Goal: Find specific page/section: Find specific page/section

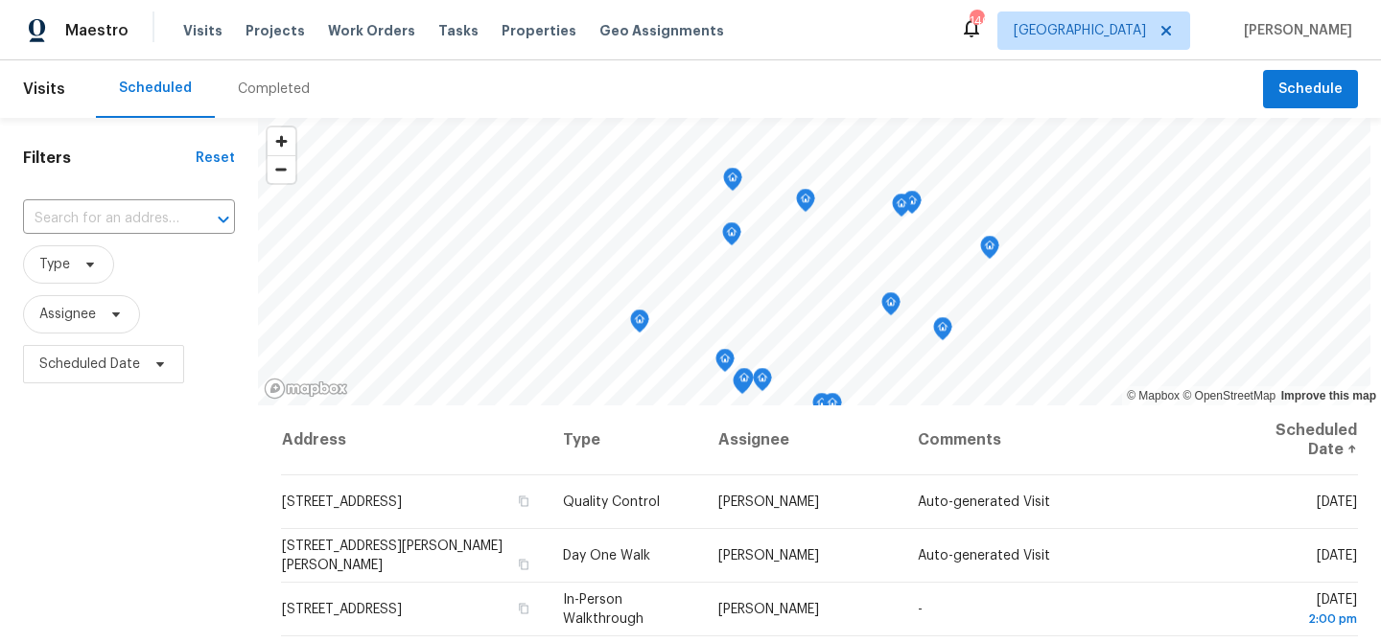
scroll to position [597, 0]
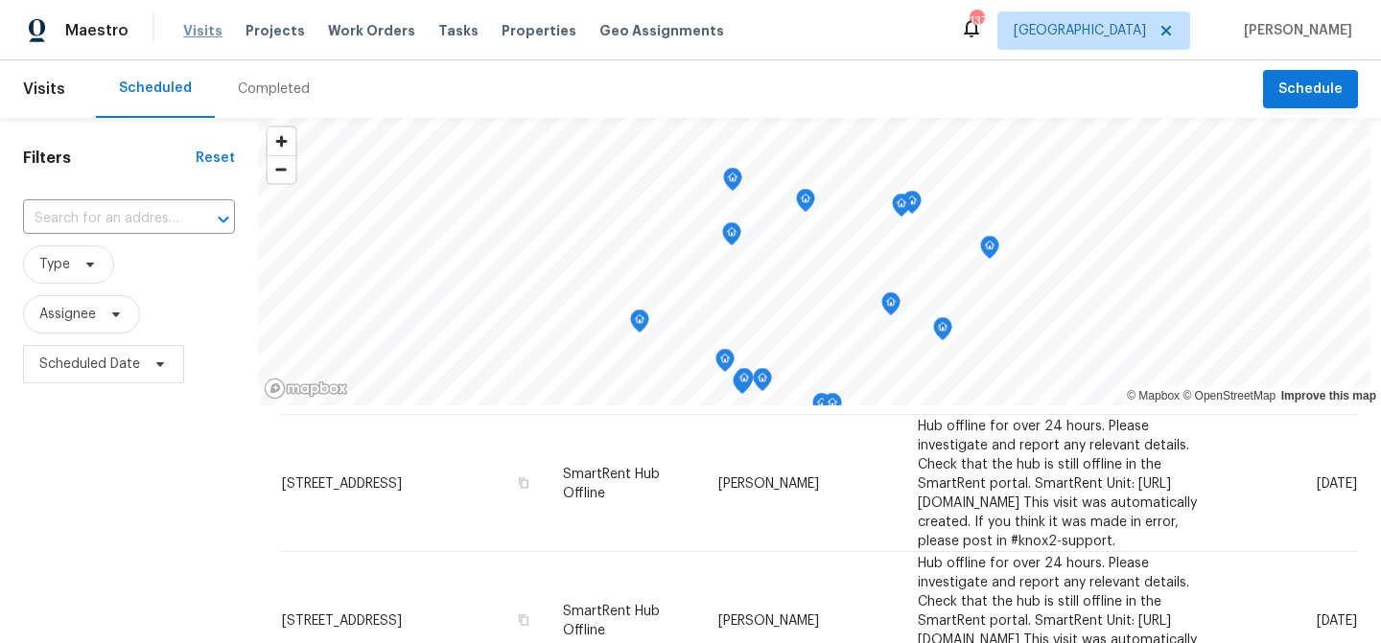
click at [209, 26] on span "Visits" at bounding box center [202, 30] width 39 height 19
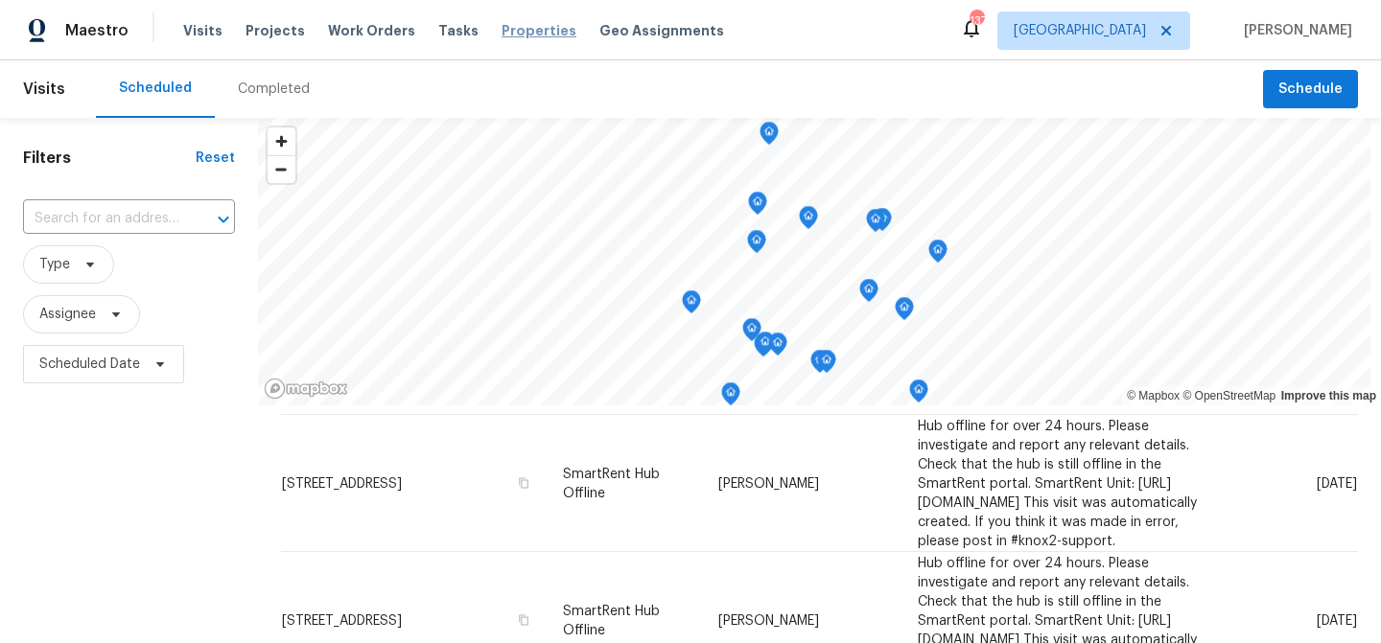
click at [516, 36] on span "Properties" at bounding box center [538, 30] width 75 height 19
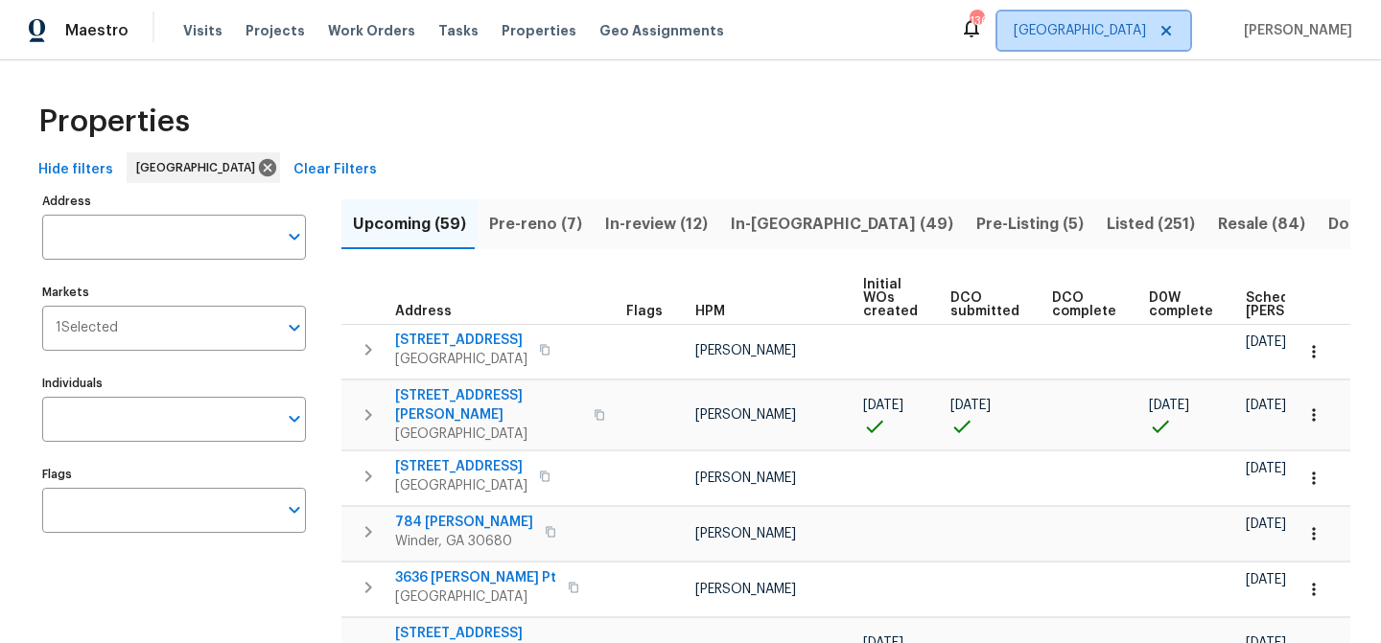
click at [1146, 21] on span "[GEOGRAPHIC_DATA]" at bounding box center [1080, 30] width 132 height 19
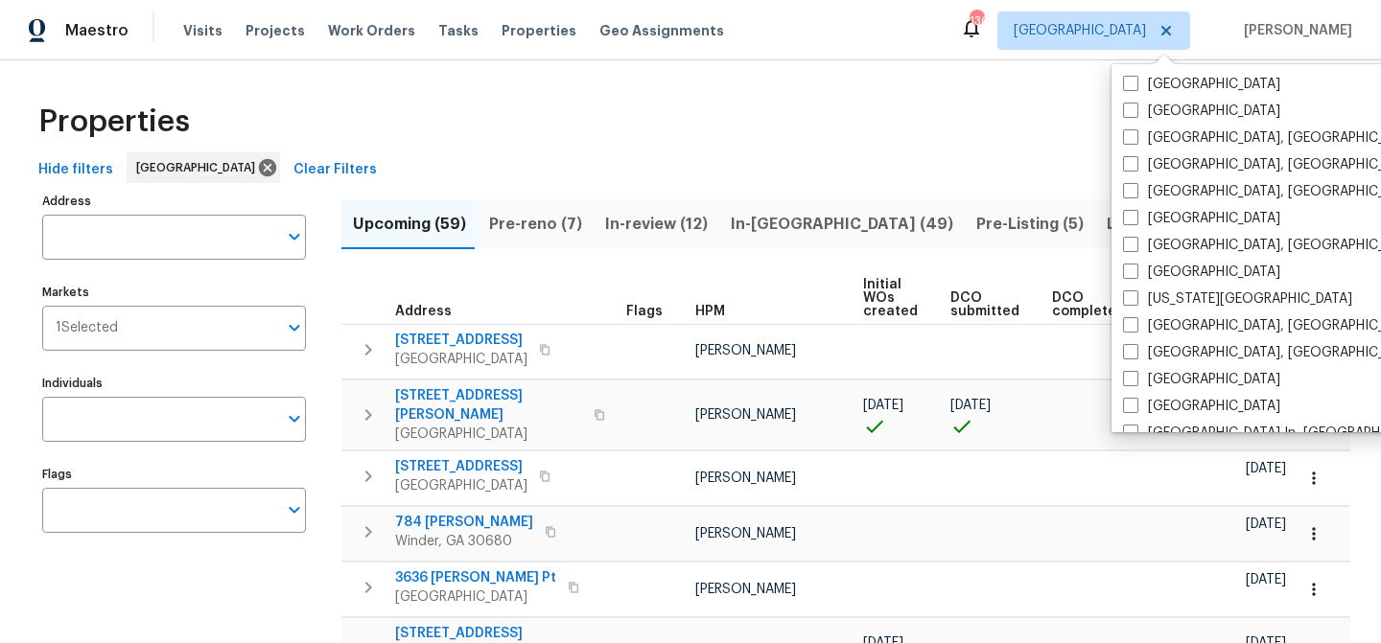
scroll to position [1285, 0]
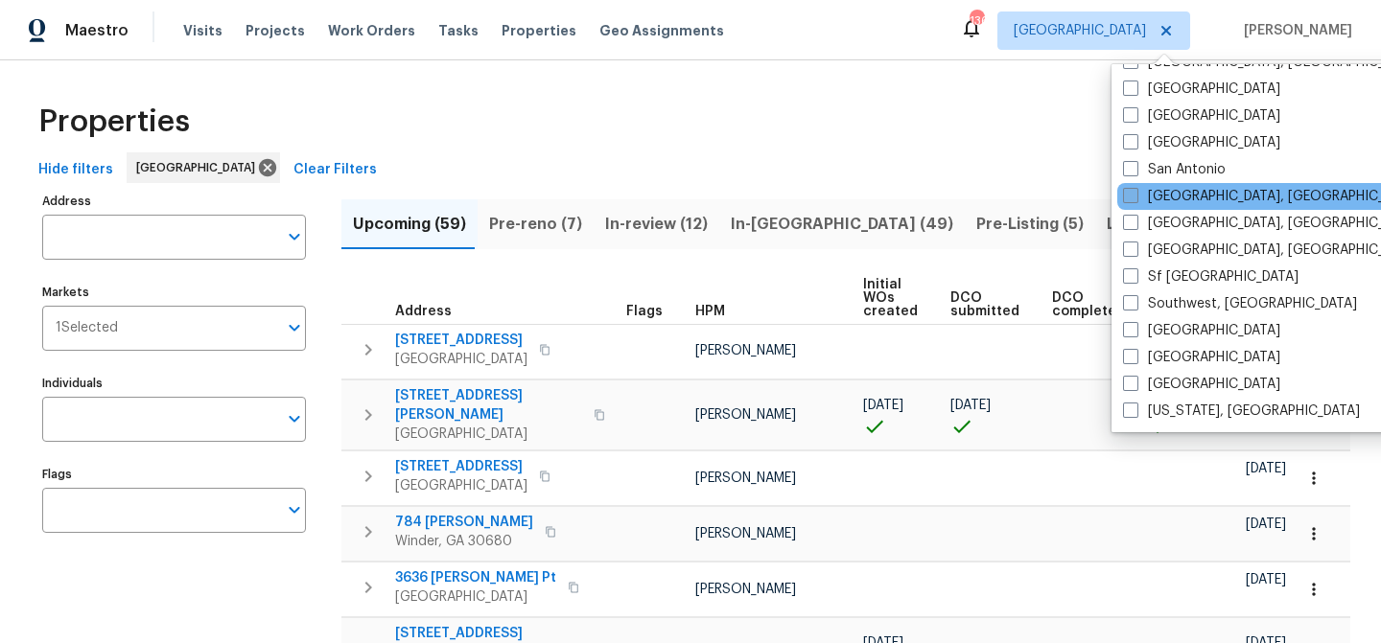
click at [1174, 195] on label "[GEOGRAPHIC_DATA], [GEOGRAPHIC_DATA]" at bounding box center [1271, 196] width 297 height 19
click at [1135, 195] on input "[GEOGRAPHIC_DATA], [GEOGRAPHIC_DATA]" at bounding box center [1129, 193] width 12 height 12
checkbox input "true"
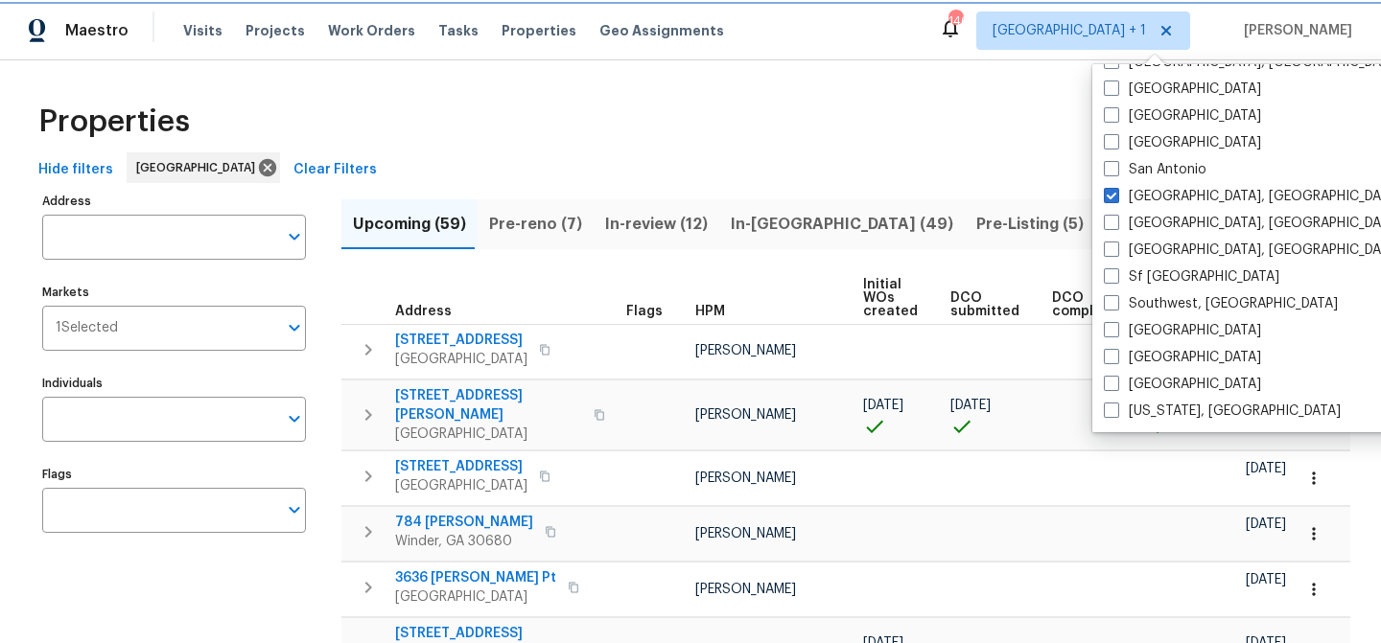
click at [1124, 27] on span "[GEOGRAPHIC_DATA] + 1" at bounding box center [1068, 30] width 153 height 19
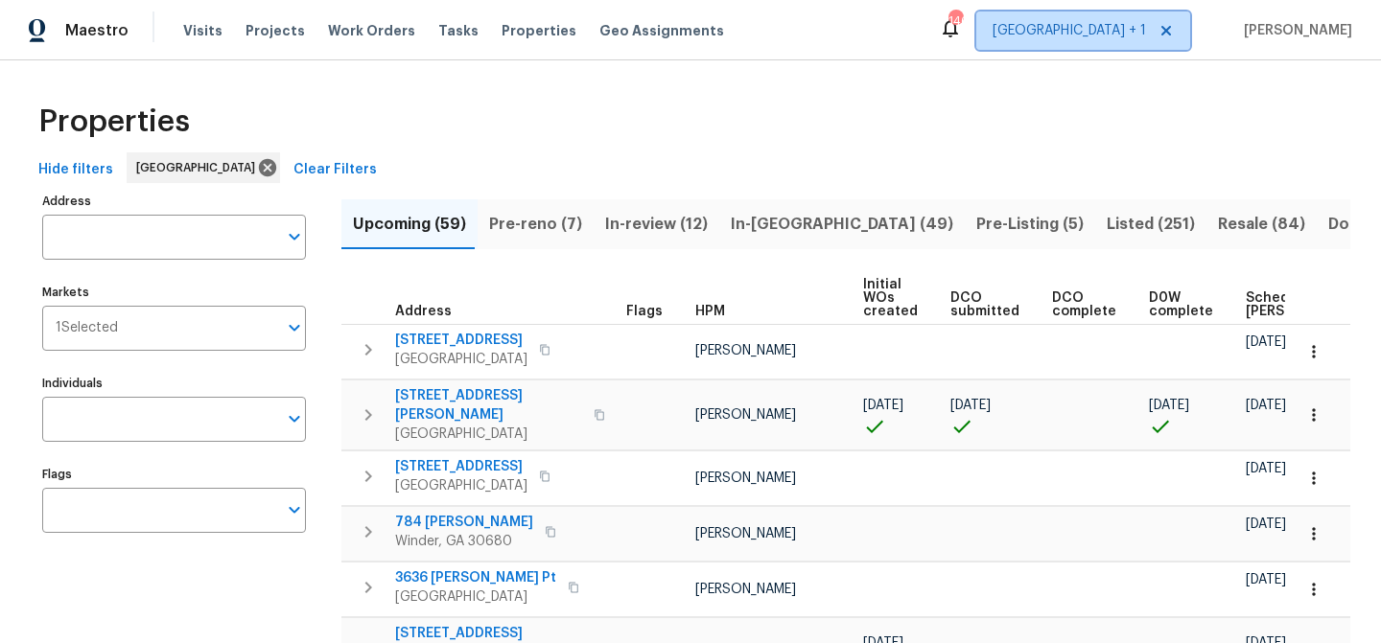
click at [1119, 31] on span "[GEOGRAPHIC_DATA] + 1" at bounding box center [1068, 30] width 153 height 19
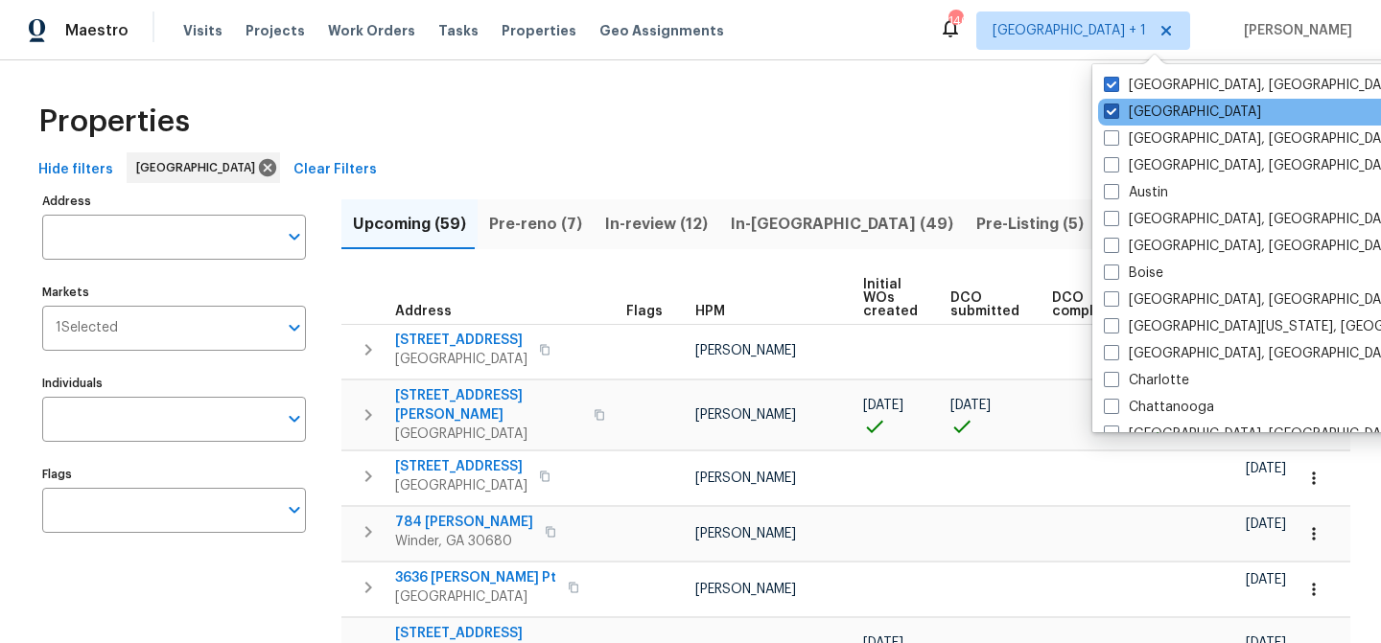
click at [1138, 114] on label "[GEOGRAPHIC_DATA]" at bounding box center [1182, 112] width 157 height 19
click at [1116, 114] on input "[GEOGRAPHIC_DATA]" at bounding box center [1110, 109] width 12 height 12
checkbox input "false"
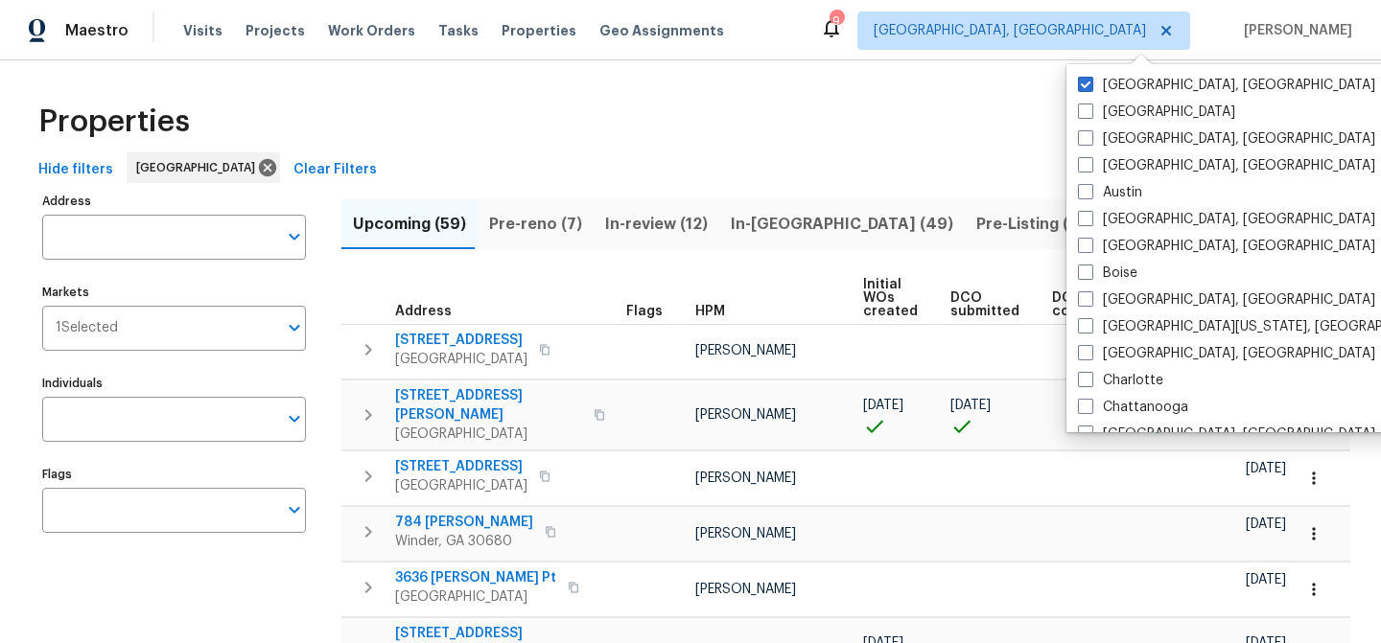
click at [856, 116] on div "Properties" at bounding box center [690, 121] width 1319 height 61
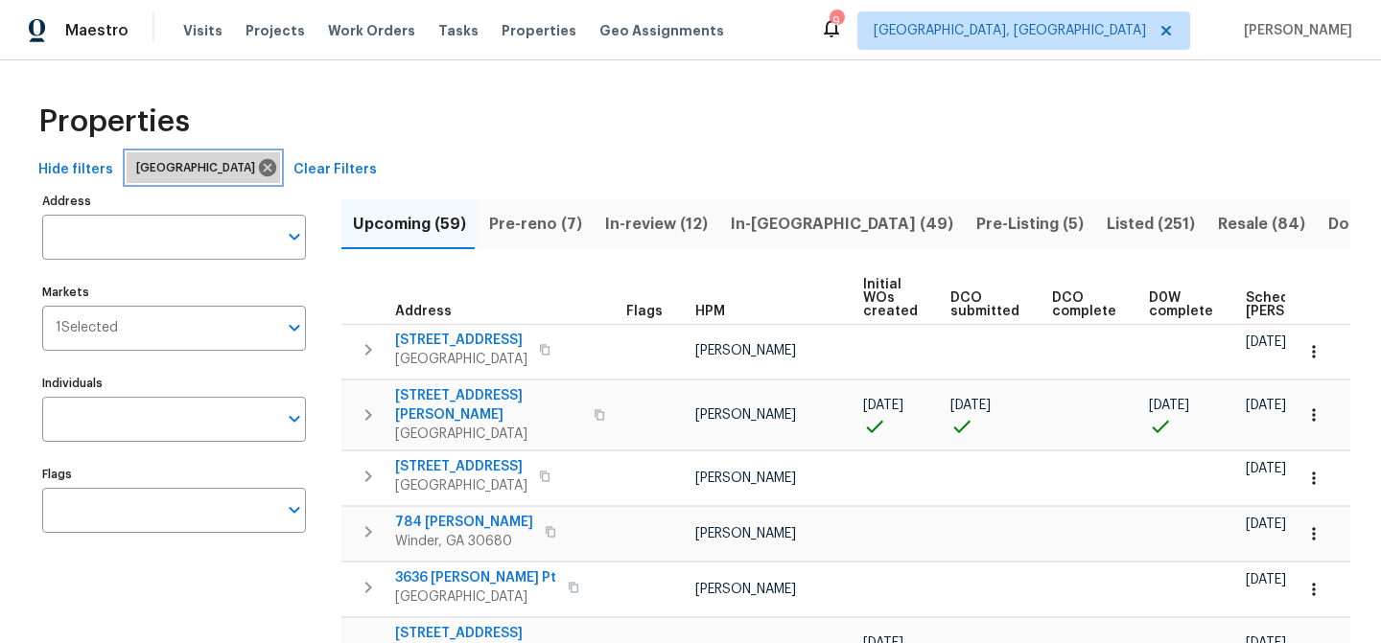
click at [183, 179] on div "[GEOGRAPHIC_DATA]" at bounding box center [203, 167] width 153 height 31
click at [257, 168] on icon at bounding box center [267, 167] width 21 height 21
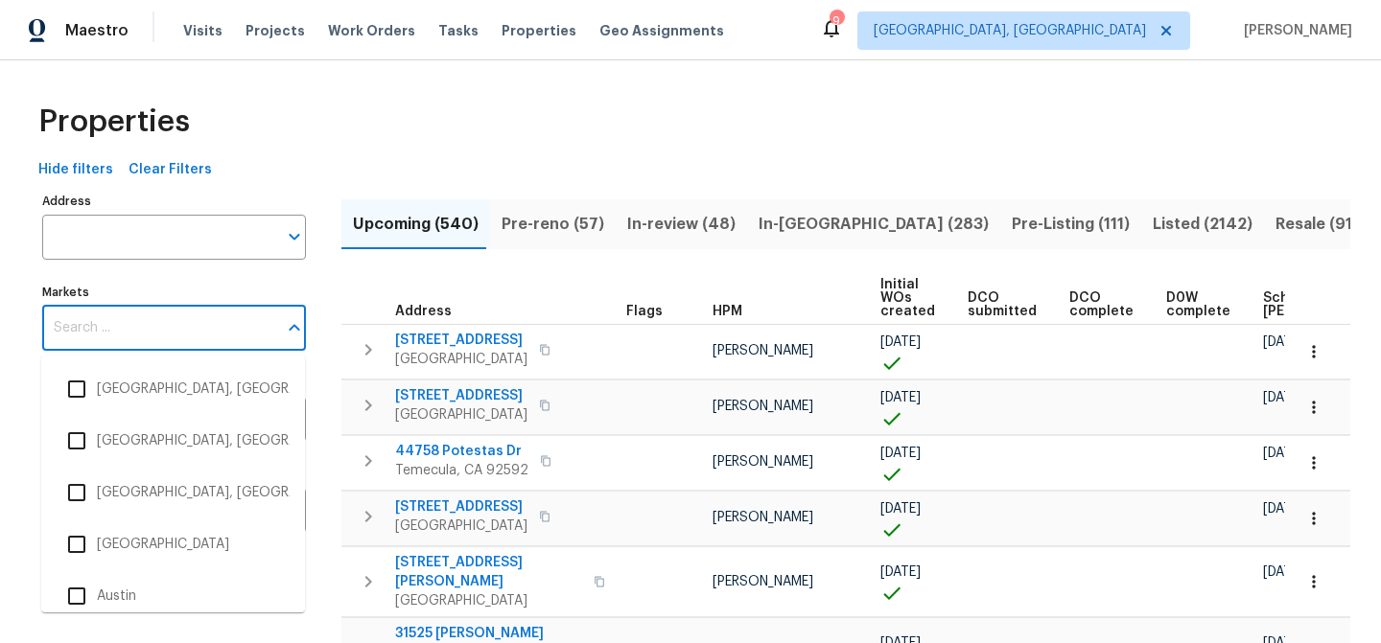
click at [183, 326] on input "Markets" at bounding box center [159, 328] width 235 height 45
type input "sa"
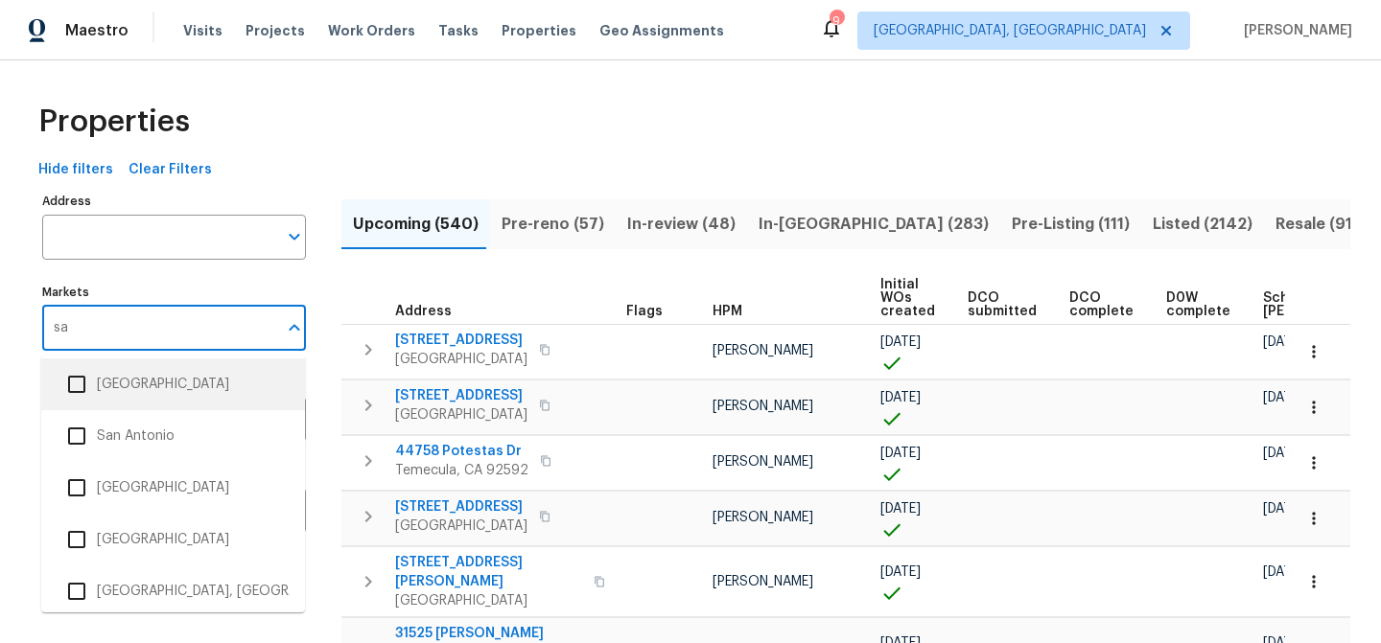
scroll to position [162, 0]
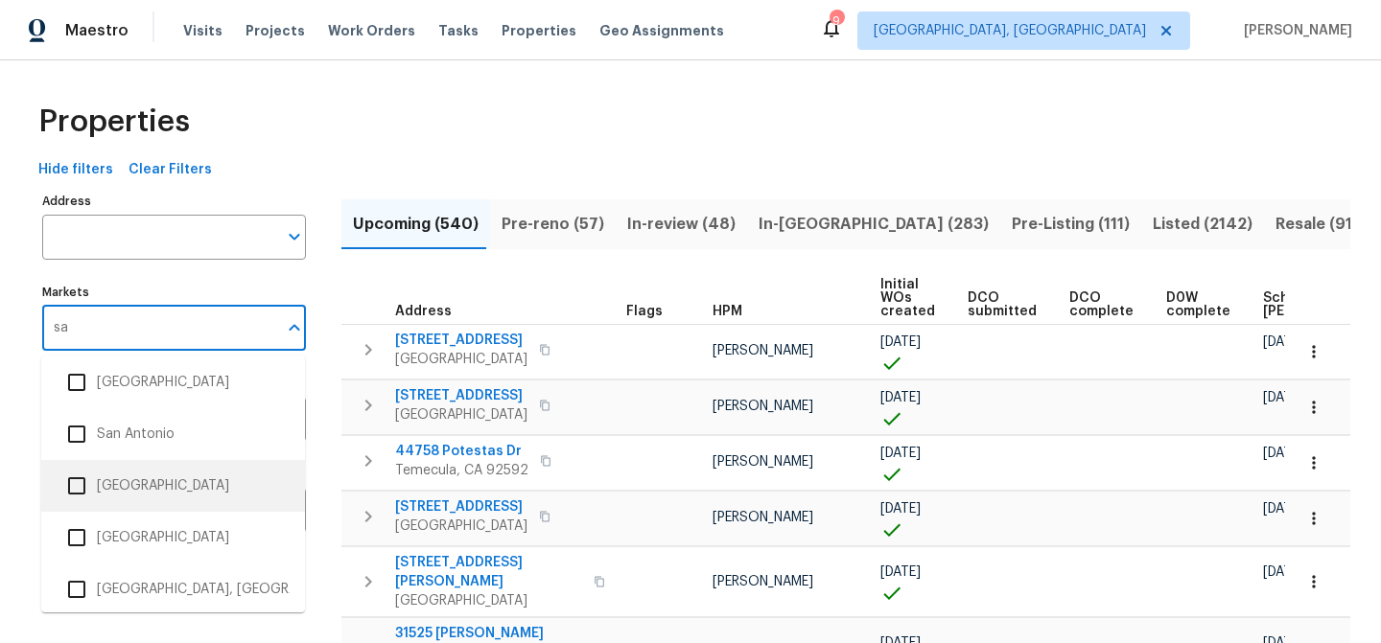
click at [191, 490] on li "[GEOGRAPHIC_DATA]" at bounding box center [173, 486] width 233 height 40
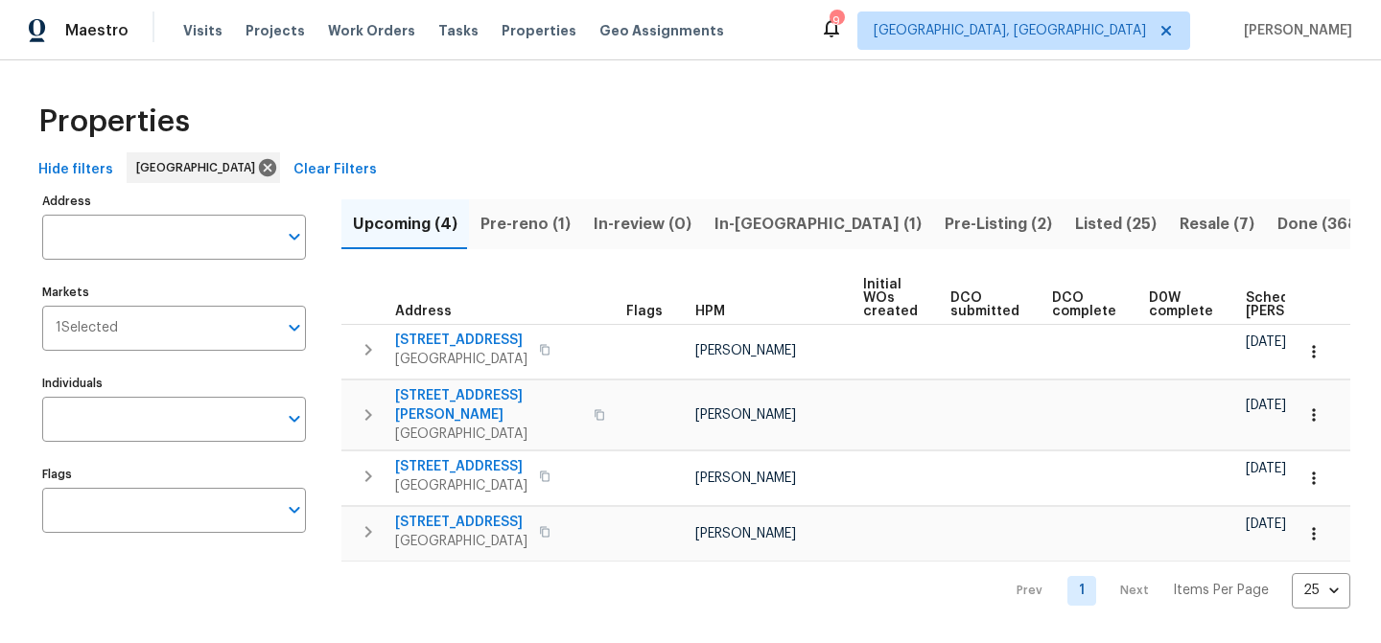
click at [1075, 229] on span "Listed (25)" at bounding box center [1116, 224] width 82 height 27
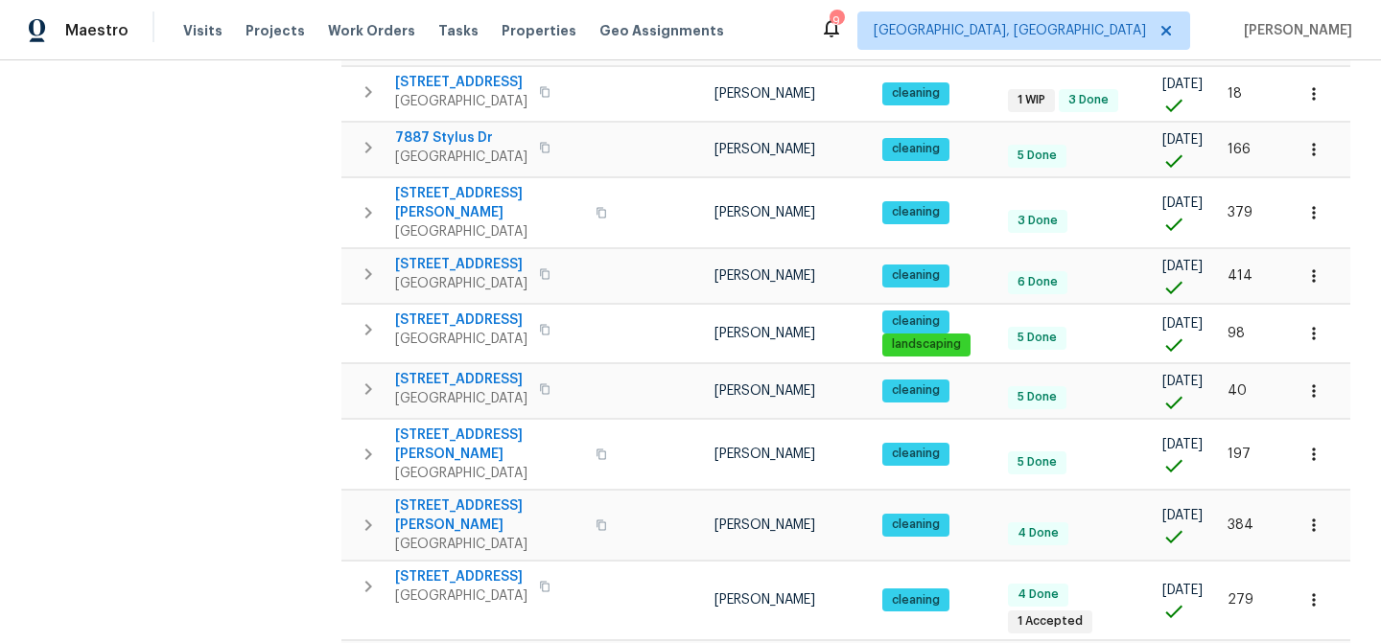
scroll to position [912, 0]
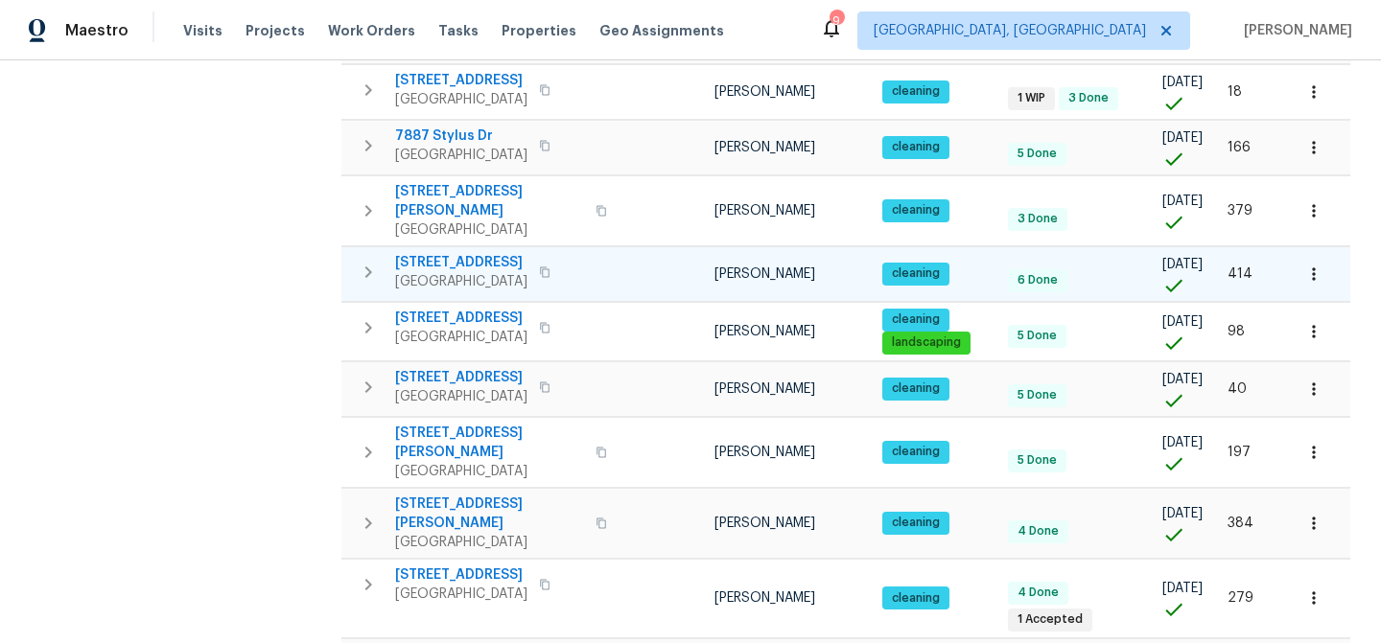
click at [511, 253] on span "[STREET_ADDRESS]" at bounding box center [461, 262] width 132 height 19
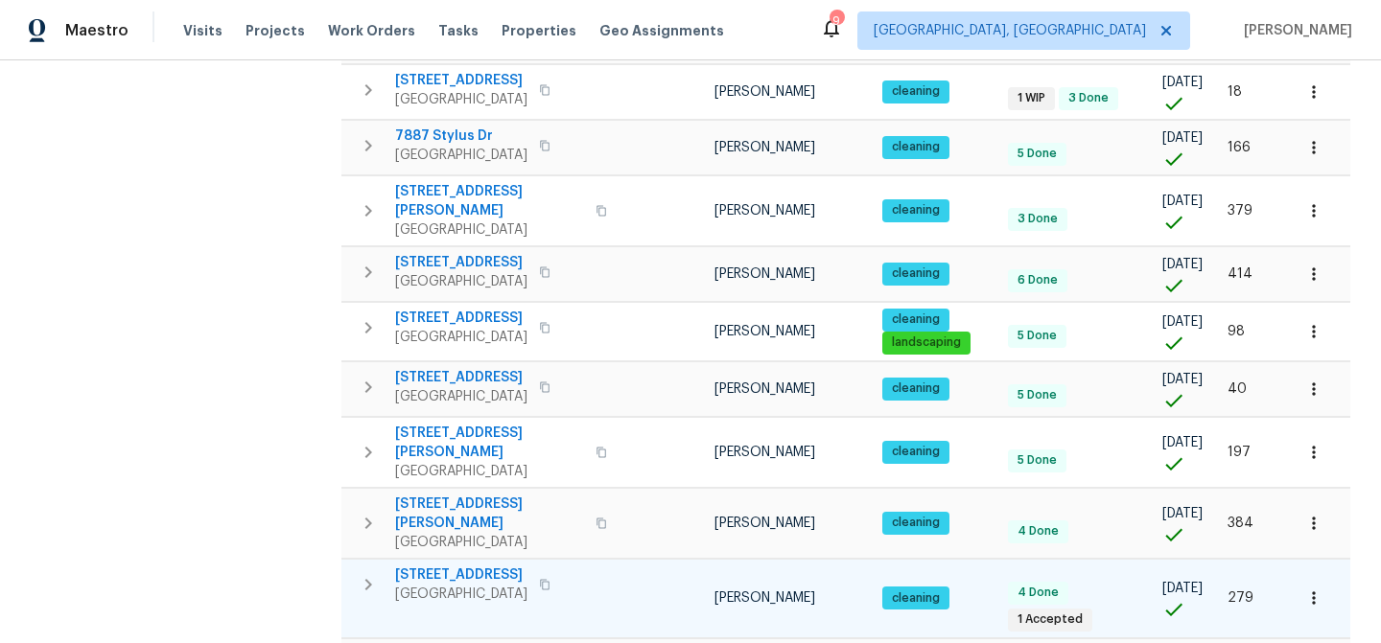
scroll to position [1242, 0]
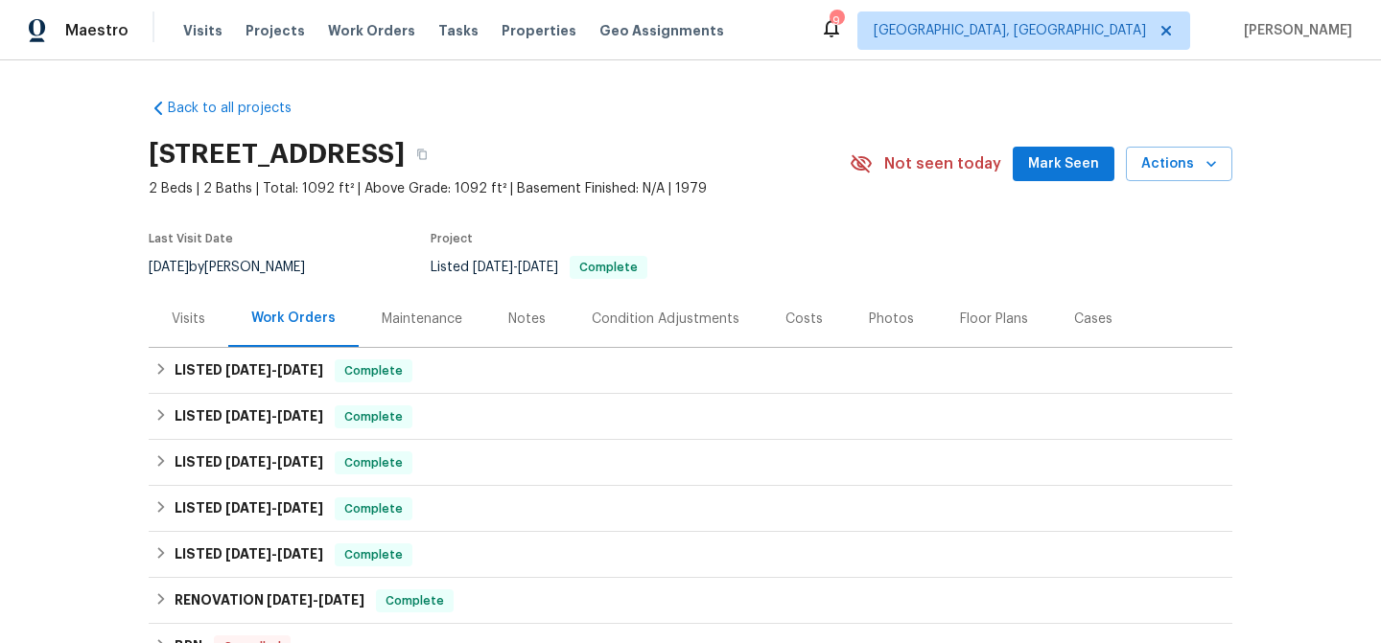
click at [206, 327] on div "Visits" at bounding box center [189, 319] width 80 height 57
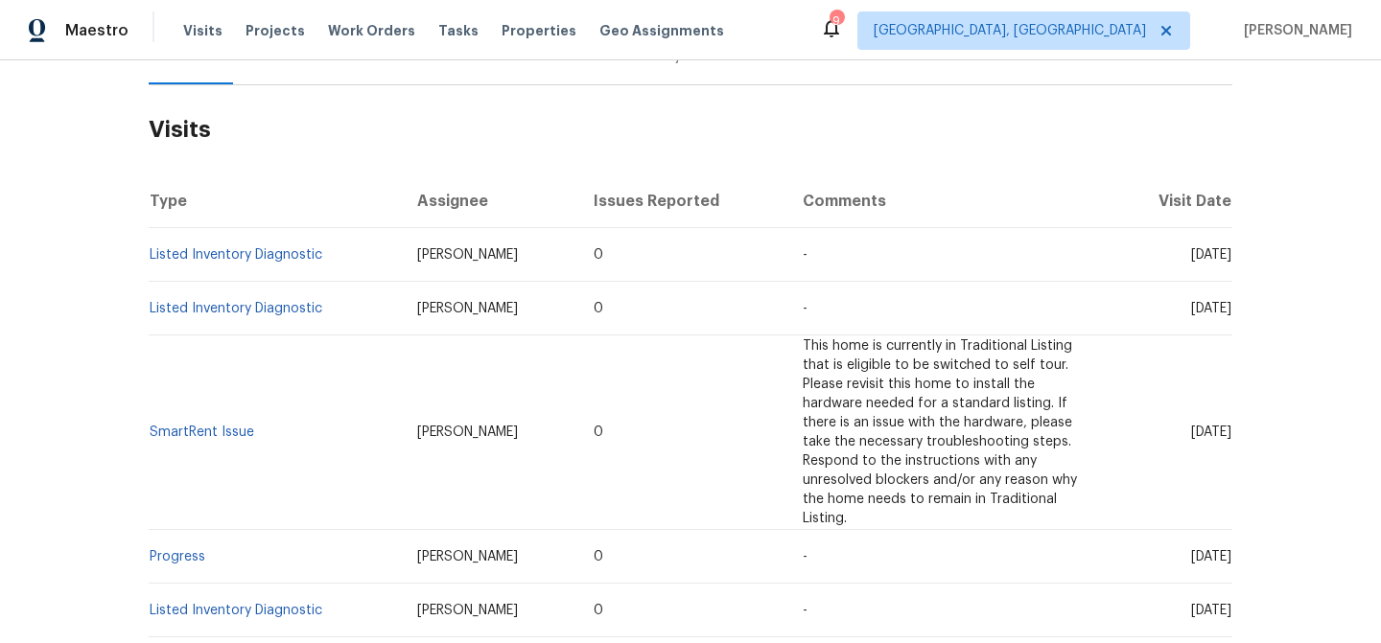
scroll to position [265, 0]
click at [256, 249] on link "Listed Inventory Diagnostic" at bounding box center [236, 252] width 173 height 13
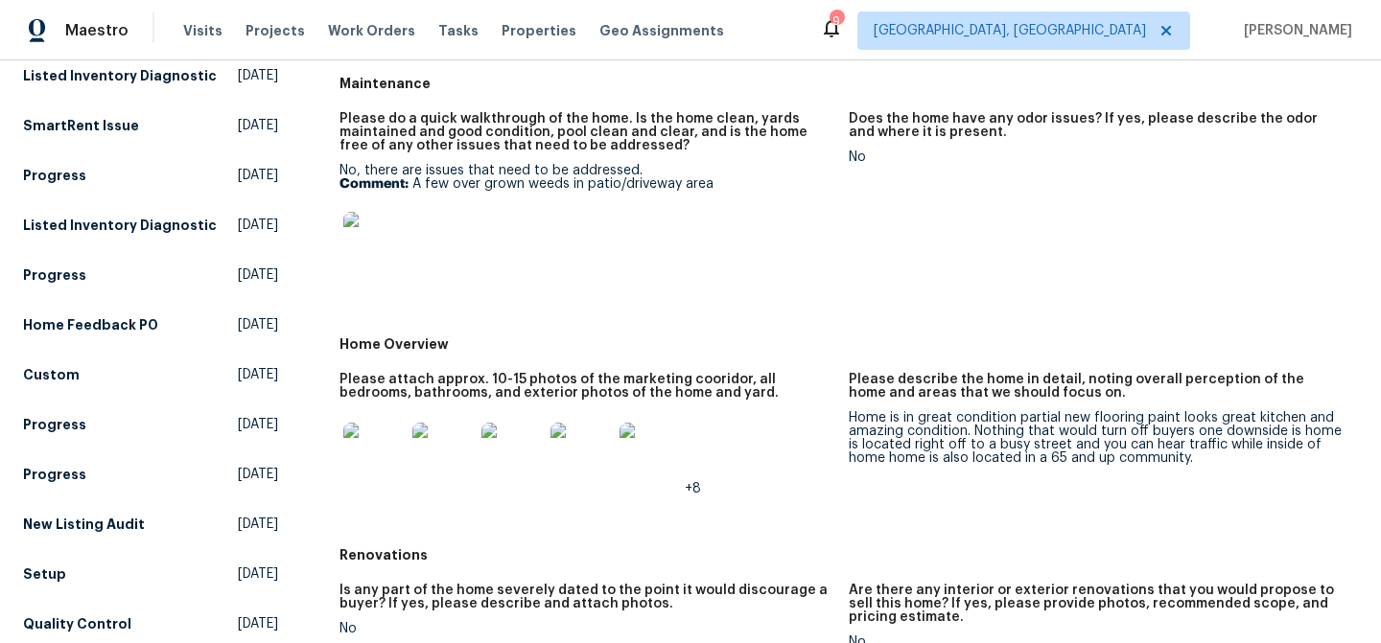
scroll to position [248, 0]
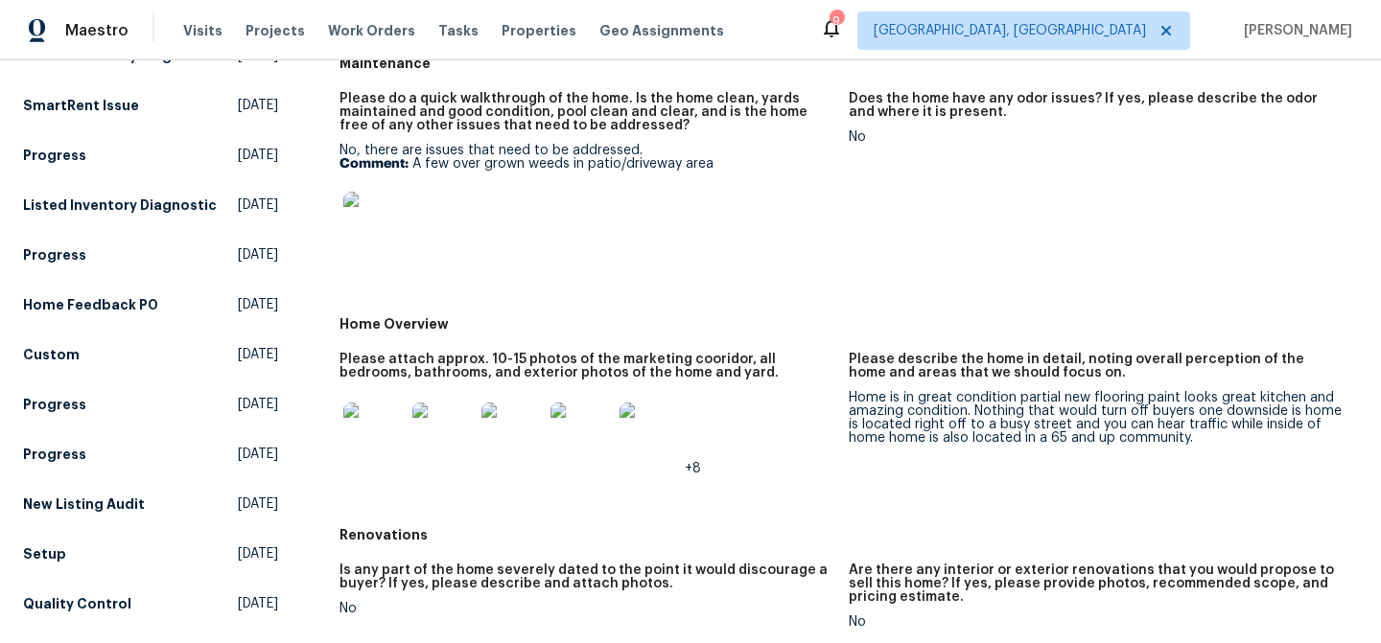
click at [400, 226] on img at bounding box center [373, 222] width 61 height 61
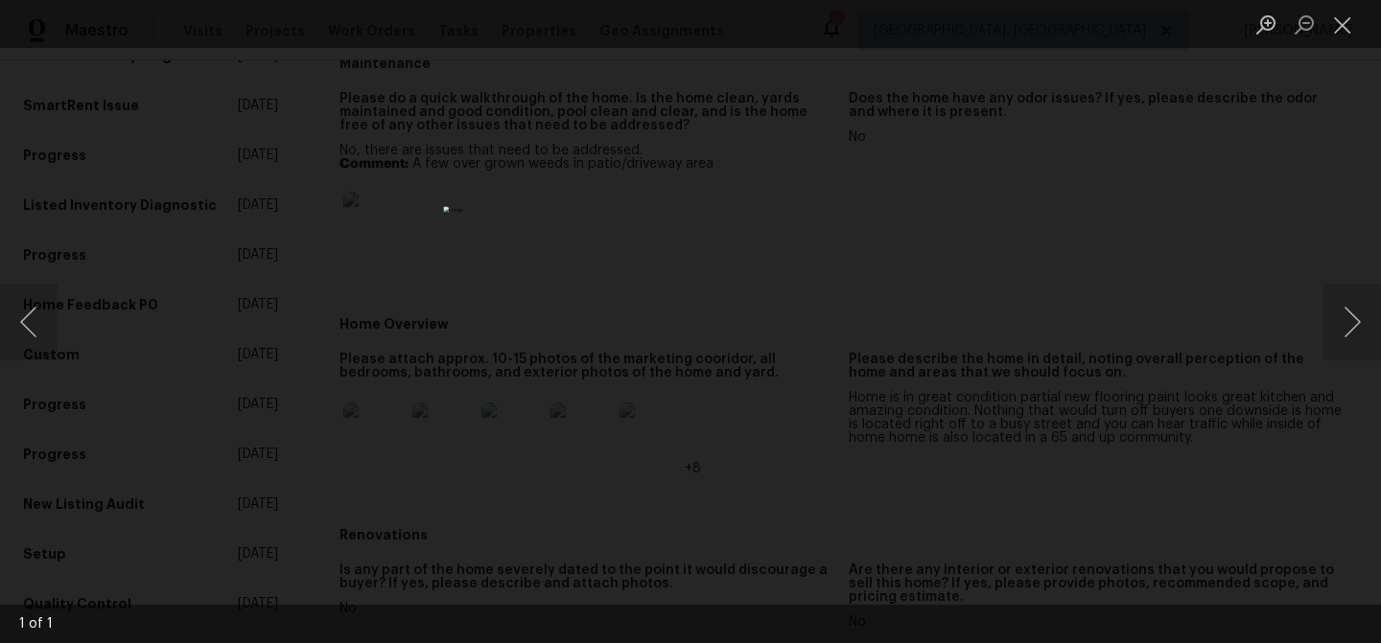
click at [1205, 270] on div "Lightbox" at bounding box center [690, 321] width 1381 height 643
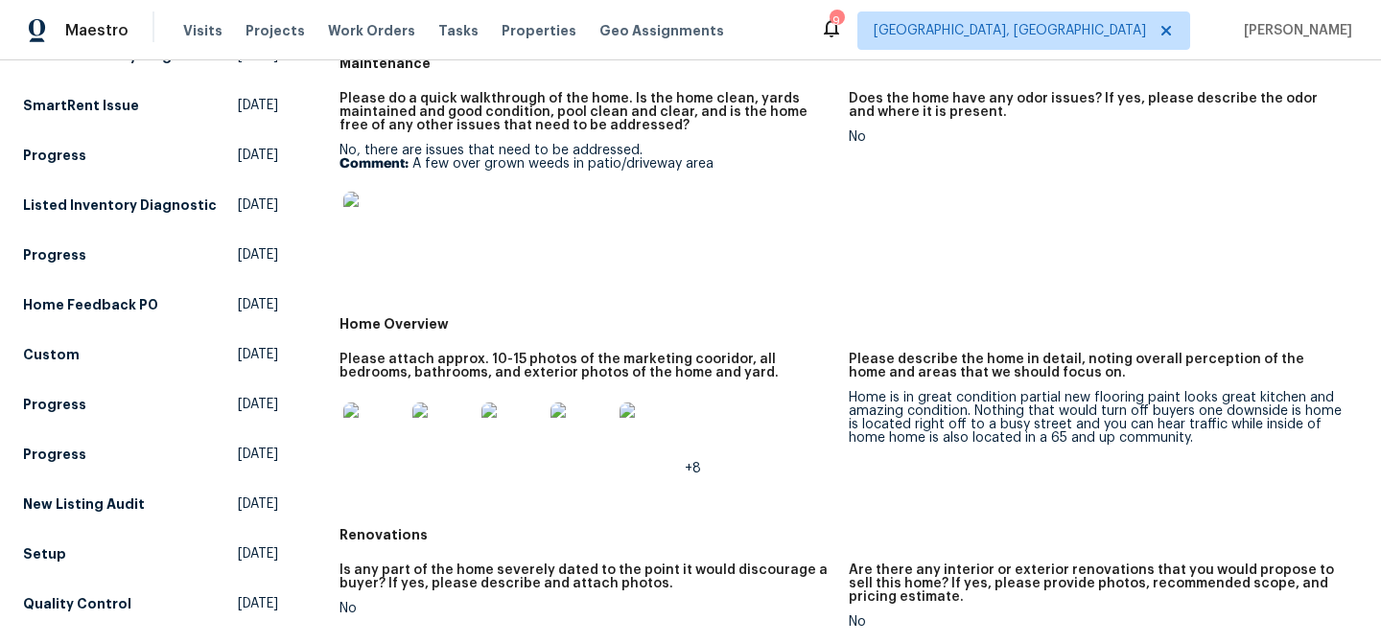
click at [389, 438] on img at bounding box center [373, 433] width 61 height 61
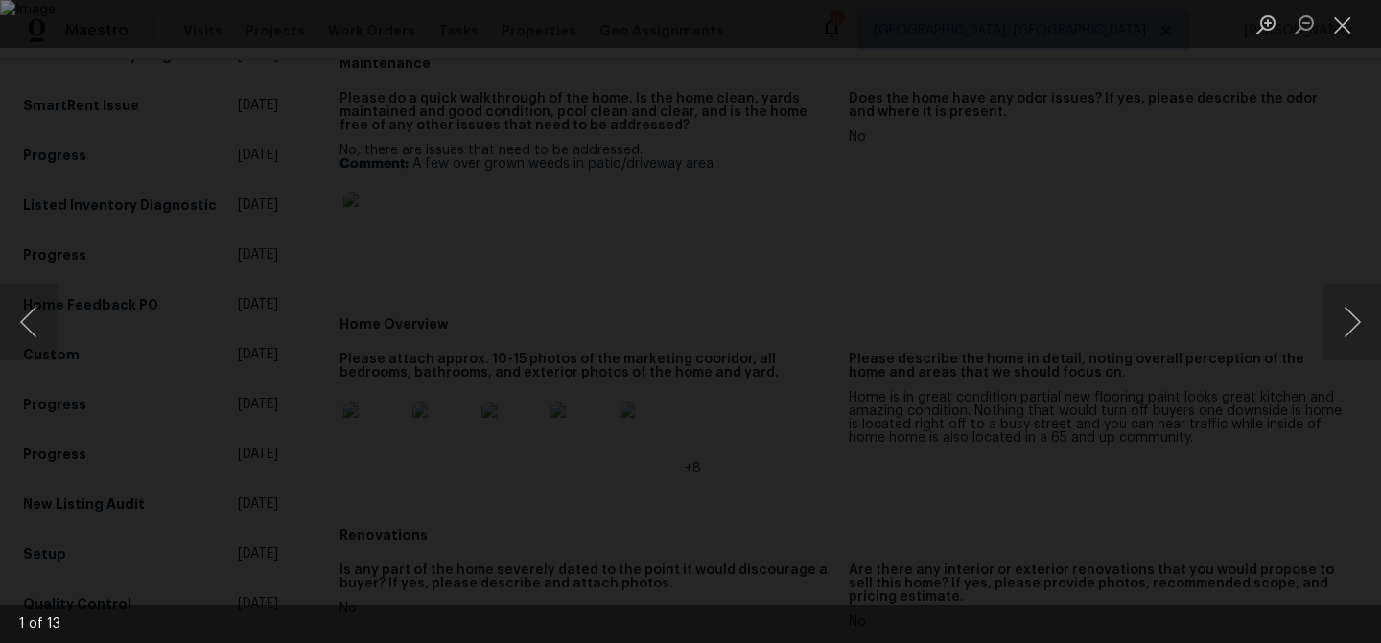
click at [1273, 175] on div "Lightbox" at bounding box center [690, 321] width 1381 height 643
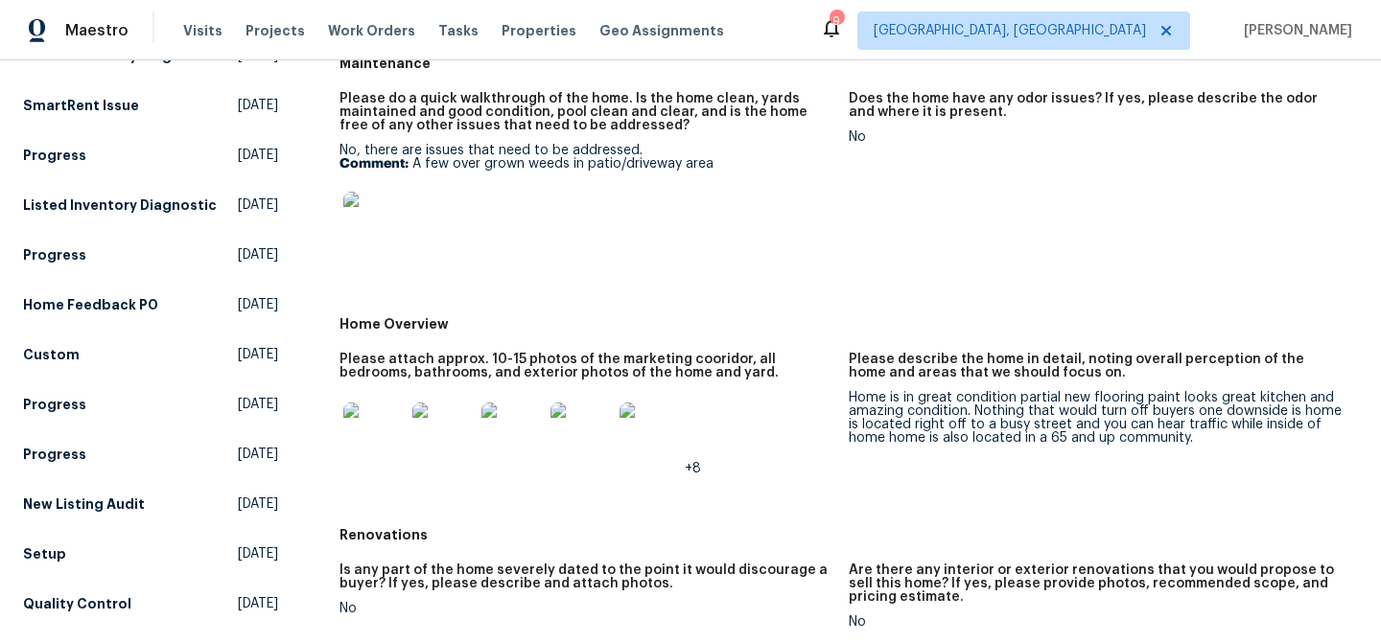
click at [375, 224] on img at bounding box center [373, 222] width 61 height 61
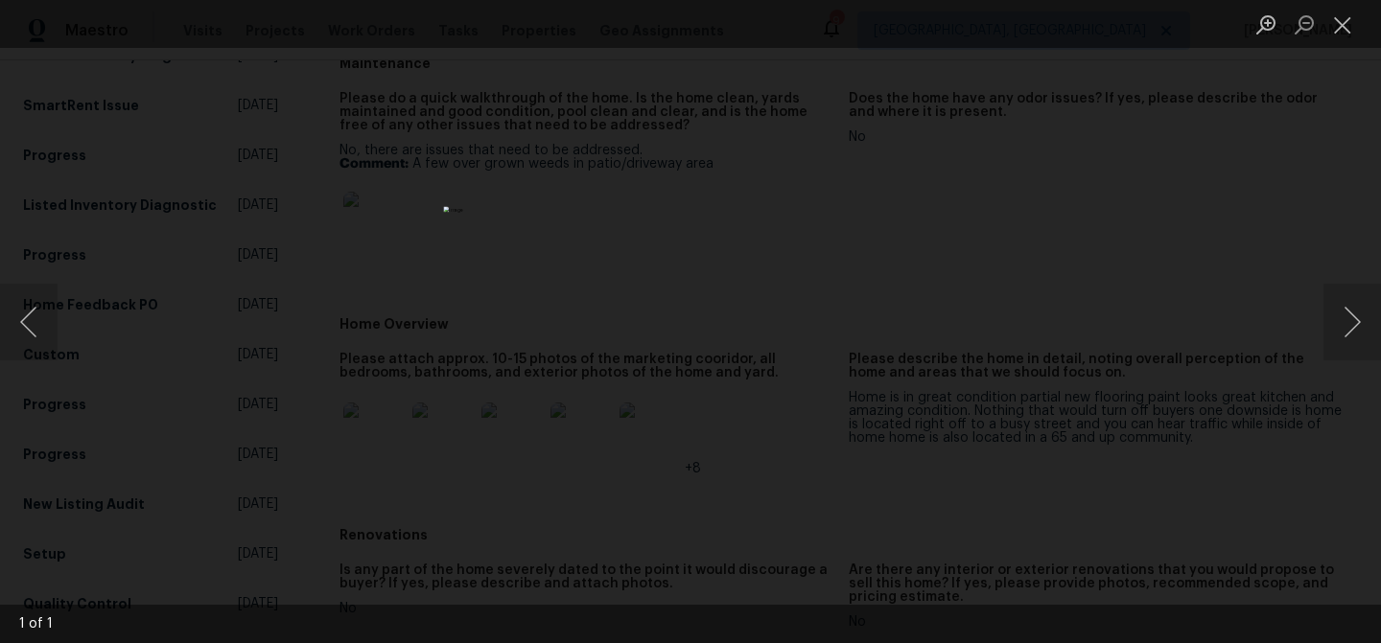
click at [802, 345] on img "Lightbox" at bounding box center [690, 321] width 494 height 230
click at [1354, 27] on button "Close lightbox" at bounding box center [1342, 25] width 38 height 34
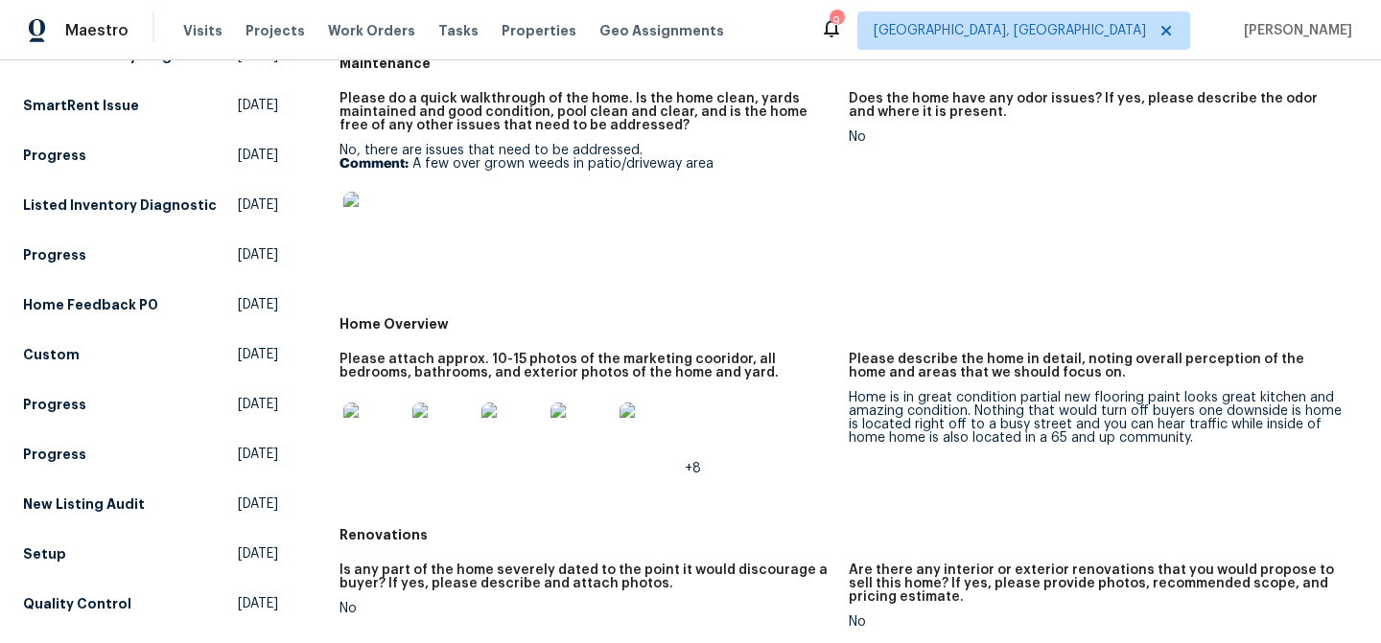
scroll to position [249, 0]
